Goal: Task Accomplishment & Management: Use online tool/utility

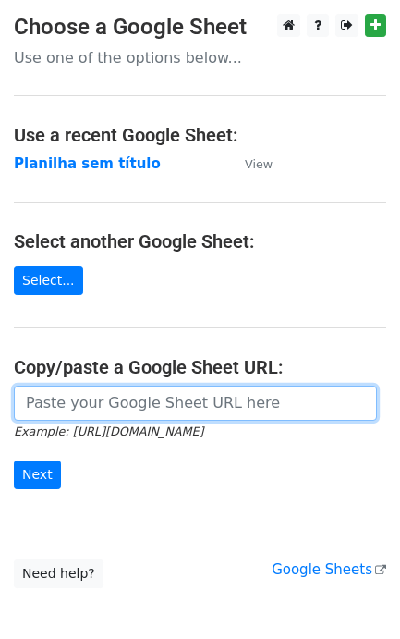
click at [63, 399] on input "url" at bounding box center [195, 403] width 363 height 35
paste input "[URL][DOMAIN_NAME]"
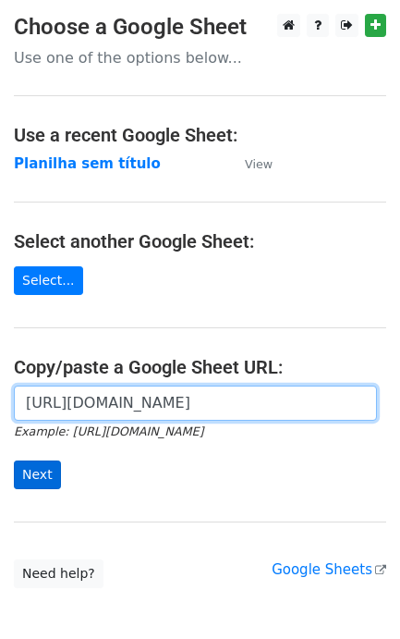
type input "[URL][DOMAIN_NAME]"
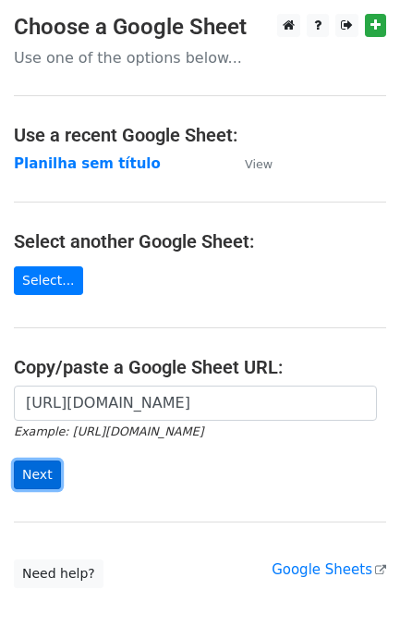
click at [38, 478] on input "Next" at bounding box center [37, 474] width 47 height 29
type input "[URL][DOMAIN_NAME]"
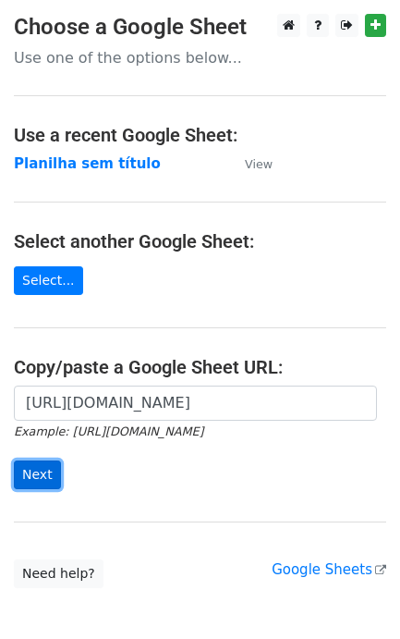
click at [43, 464] on input "Next" at bounding box center [37, 474] width 47 height 29
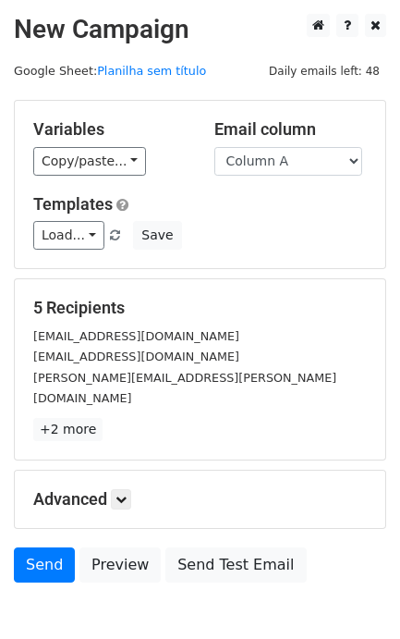
click at [54, 471] on div "Advanced Tracking Track Opens UTM Codes Track Clicks Filters Only include sprea…" at bounding box center [200, 499] width 371 height 57
click at [55, 471] on div "Advanced Tracking Track Opens UTM Codes Track Clicks Filters Only include sprea…" at bounding box center [200, 499] width 371 height 57
click at [43, 547] on link "Send" at bounding box center [44, 564] width 61 height 35
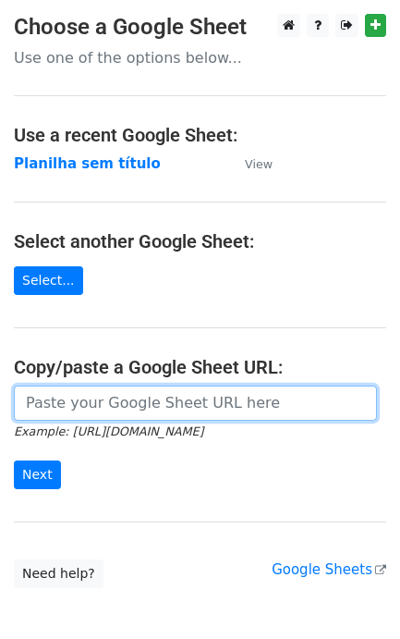
click at [102, 414] on input "url" at bounding box center [195, 403] width 363 height 35
paste input "[URL][DOMAIN_NAME]"
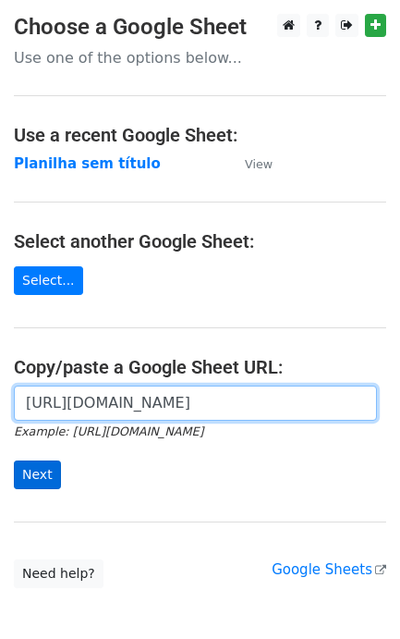
type input "[URL][DOMAIN_NAME]"
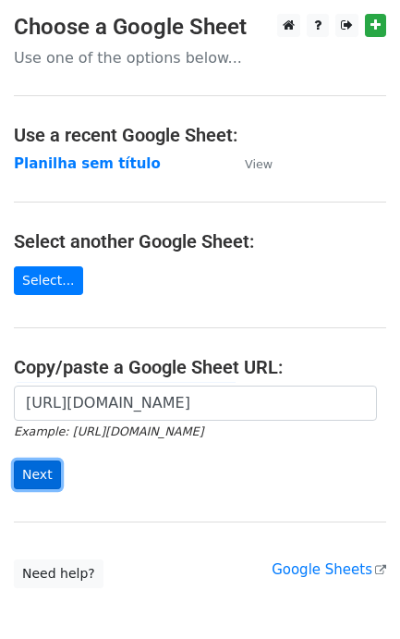
click at [43, 467] on input "Next" at bounding box center [37, 474] width 47 height 29
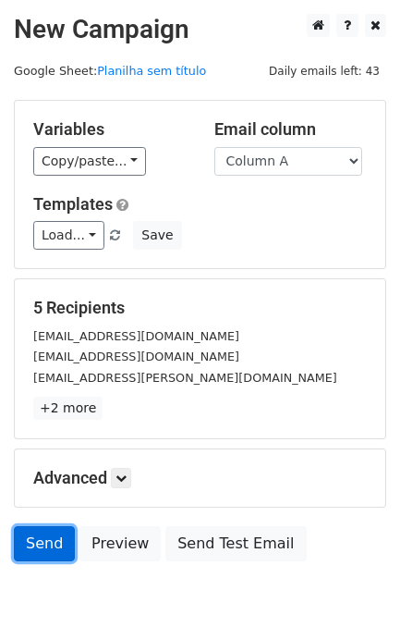
click at [24, 543] on link "Send" at bounding box center [44, 543] width 61 height 35
